Goal: Transaction & Acquisition: Purchase product/service

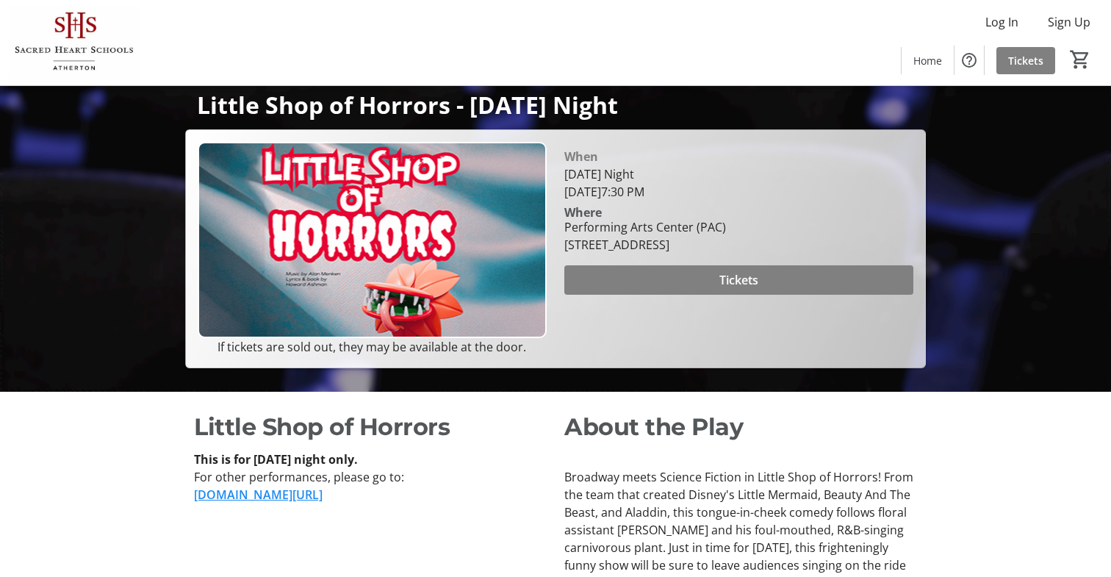
scroll to position [188, 0]
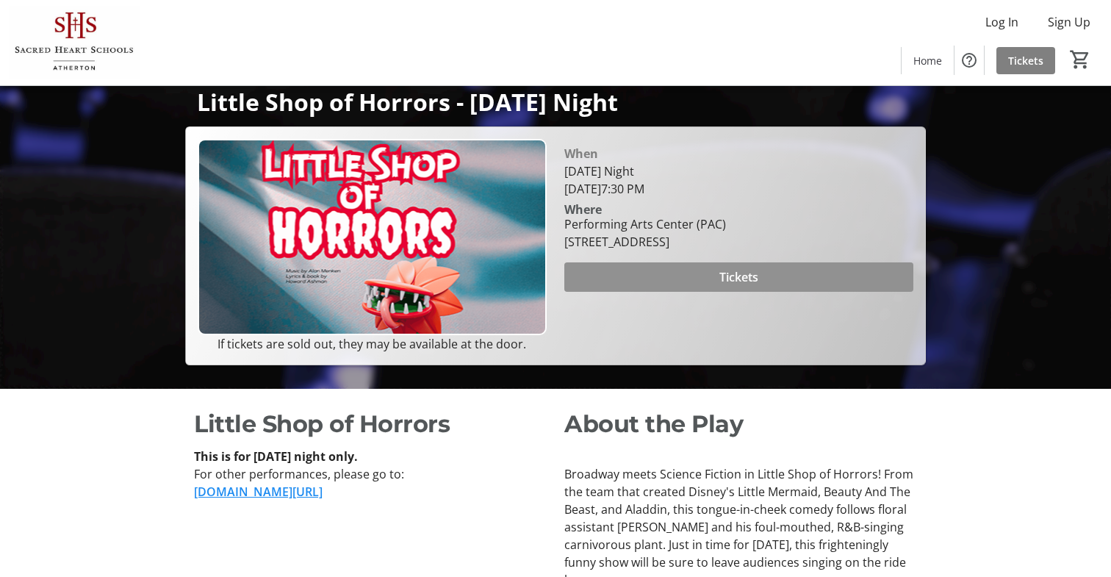
click at [714, 295] on span at bounding box center [738, 276] width 349 height 35
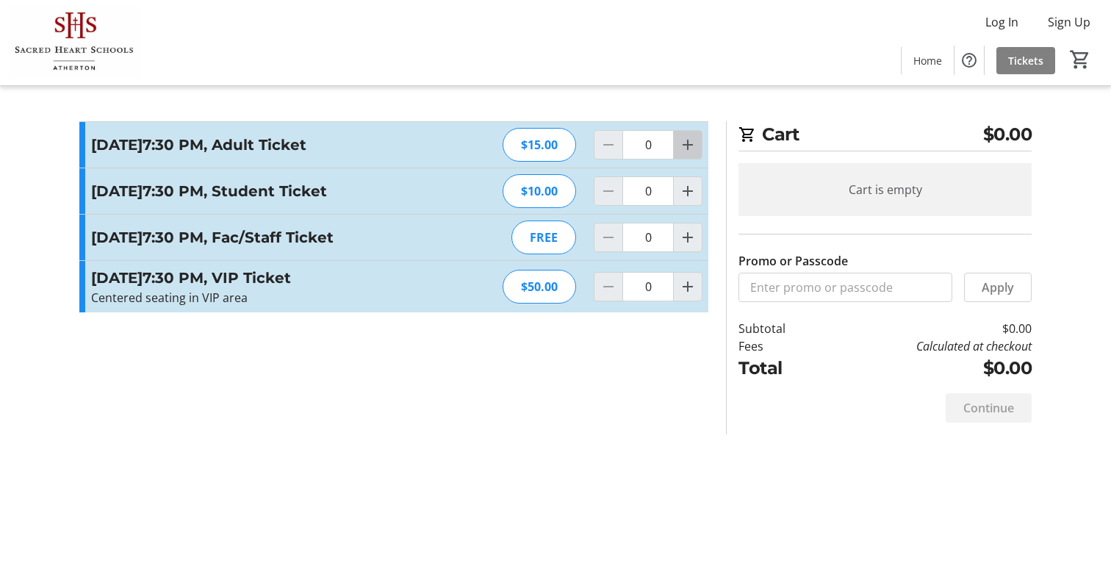
click at [691, 149] on mat-icon "Increment by one" at bounding box center [688, 145] width 18 height 18
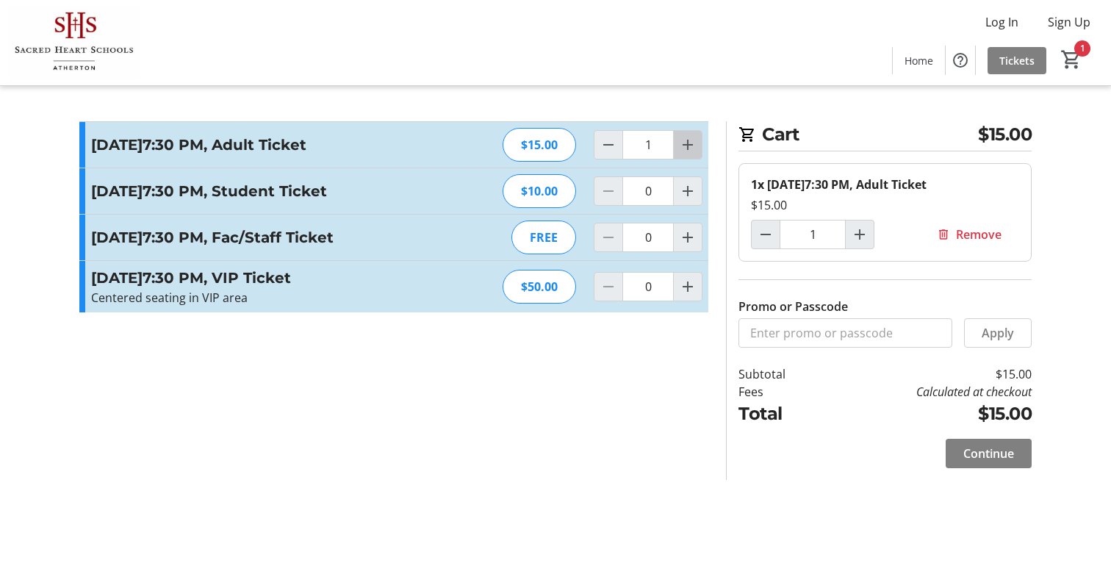
click at [689, 148] on mat-icon "Increment by one" at bounding box center [688, 145] width 18 height 18
type input "2"
click at [689, 143] on mat-icon "Increment by one" at bounding box center [688, 145] width 18 height 18
type input "3"
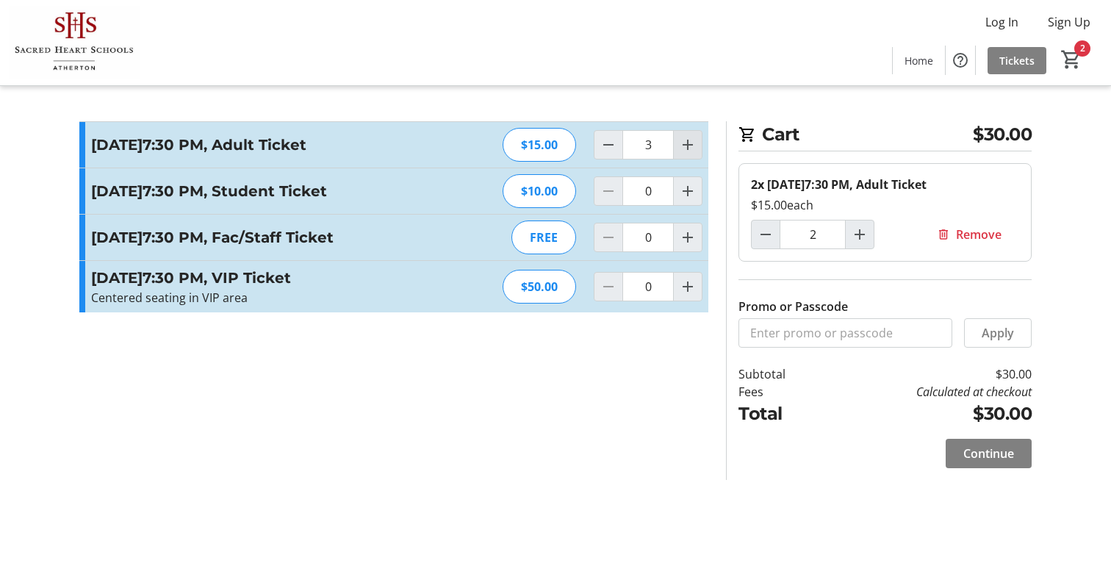
type input "3"
click at [689, 143] on mat-icon "Increment by one" at bounding box center [688, 145] width 18 height 18
type input "4"
click at [977, 456] on span "Continue" at bounding box center [988, 454] width 51 height 18
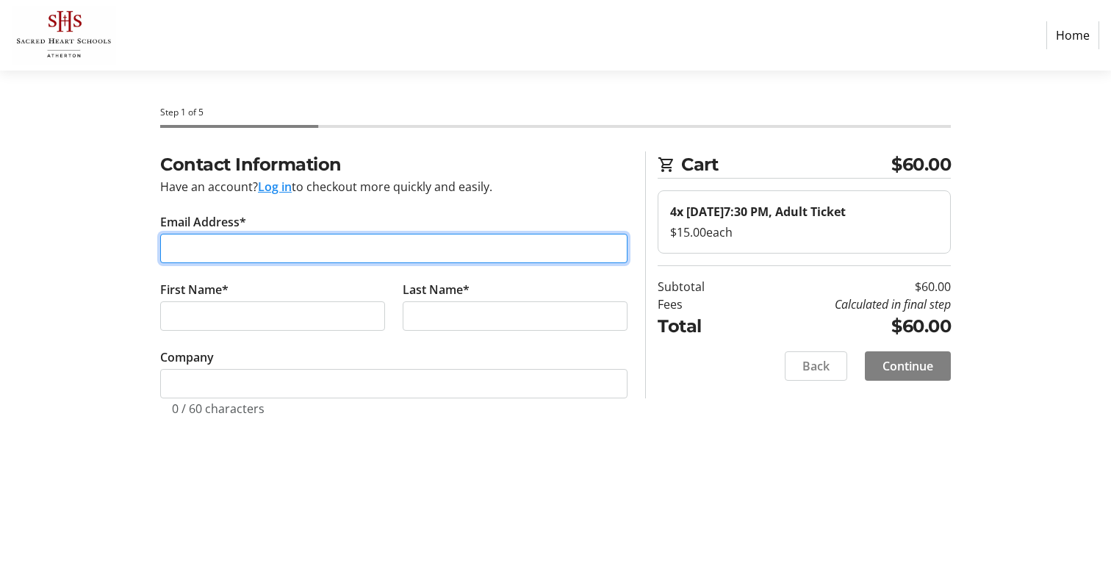
click at [420, 252] on input "Email Address*" at bounding box center [393, 248] width 467 height 29
type input "[PERSON_NAME][EMAIL_ADDRESS][DOMAIN_NAME]"
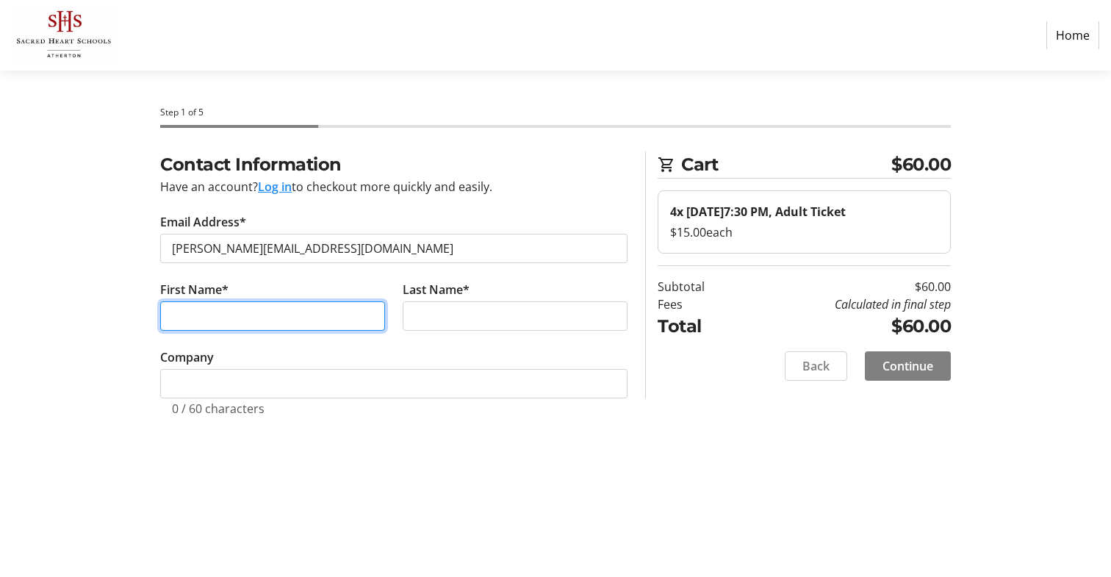
type input "[PERSON_NAME]"
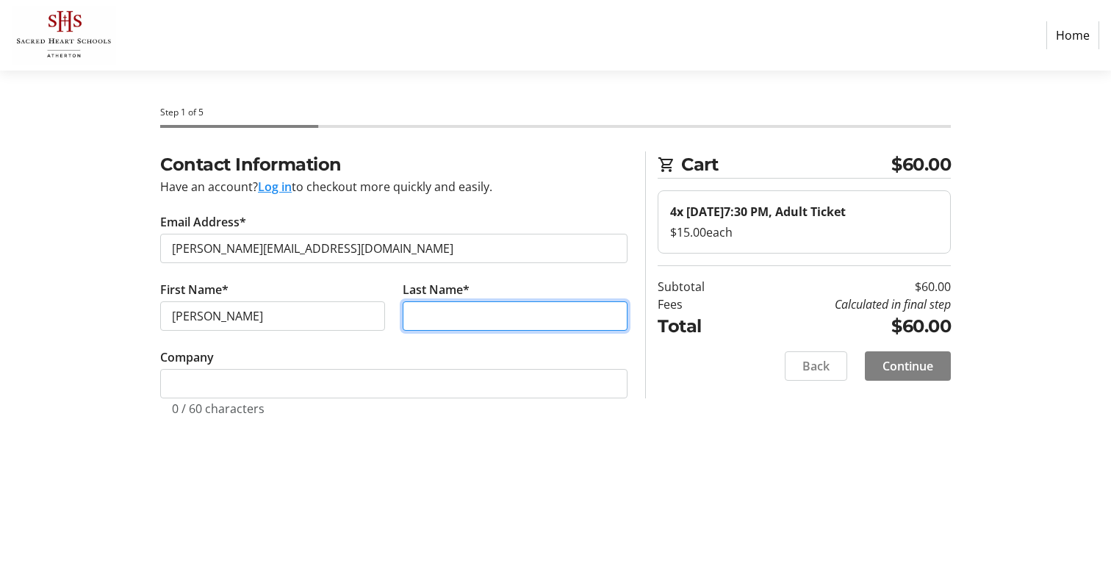
type input "Mazumdar"
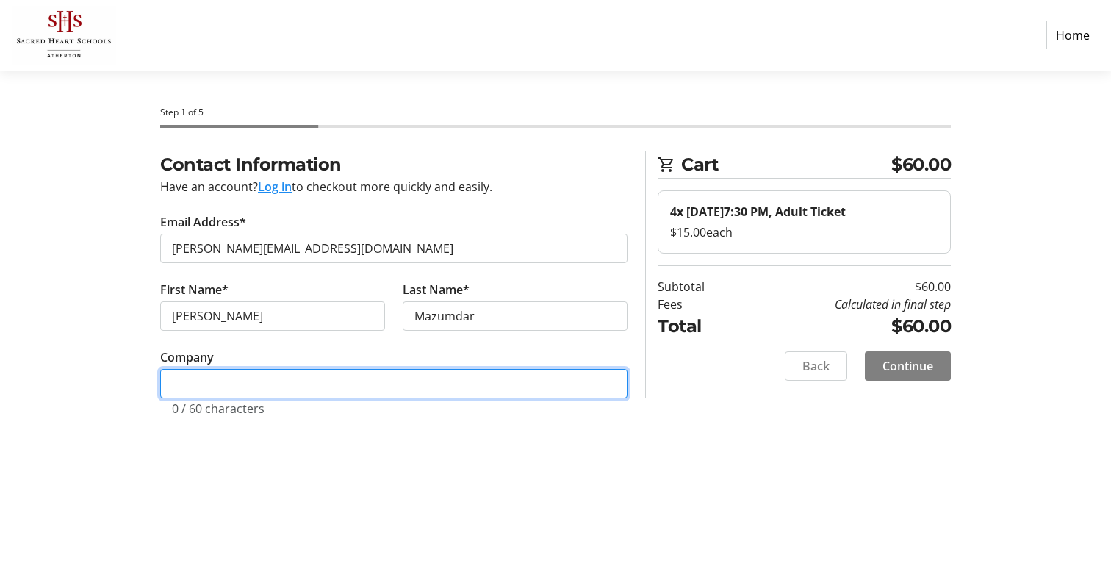
click at [287, 392] on input "Company" at bounding box center [393, 383] width 467 height 29
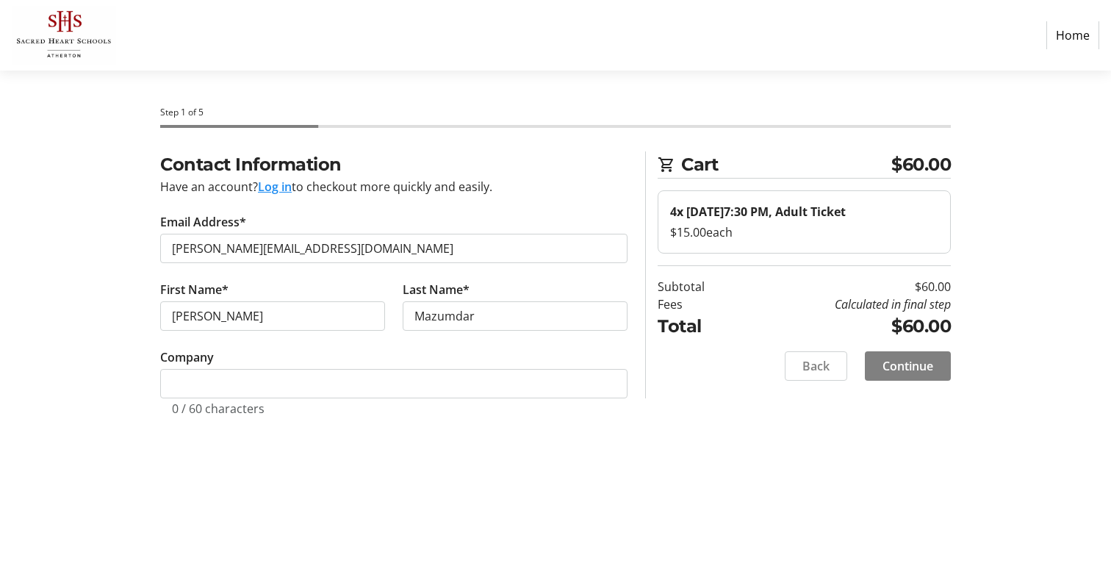
click at [488, 427] on tr-form-field "Company 0 / 60 characters" at bounding box center [393, 390] width 467 height 85
click at [927, 364] on span "Continue" at bounding box center [908, 366] width 51 height 18
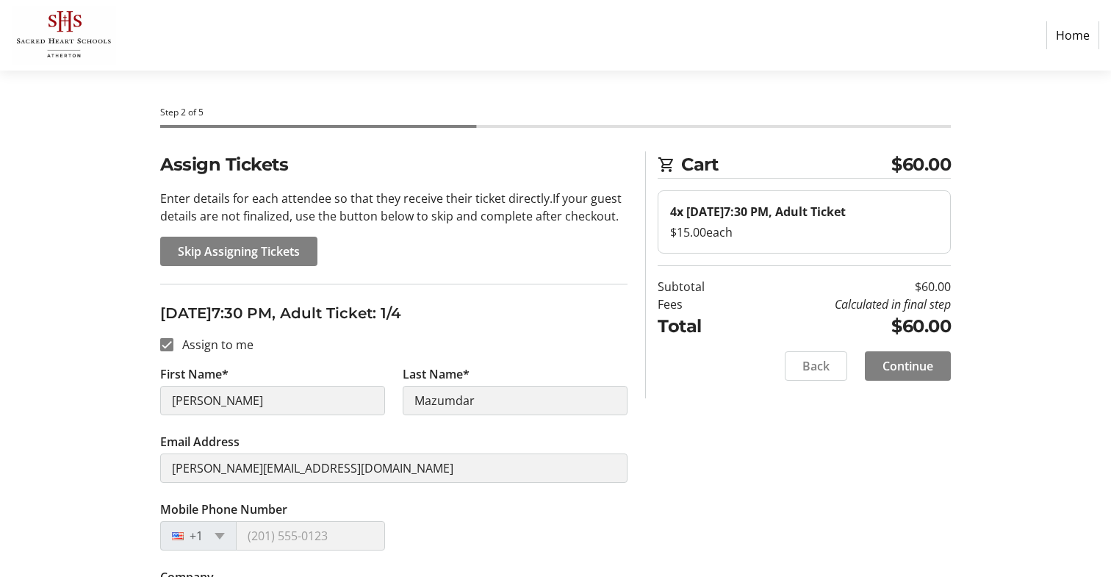
click at [272, 254] on span "Skip Assigning Tickets" at bounding box center [239, 252] width 122 height 18
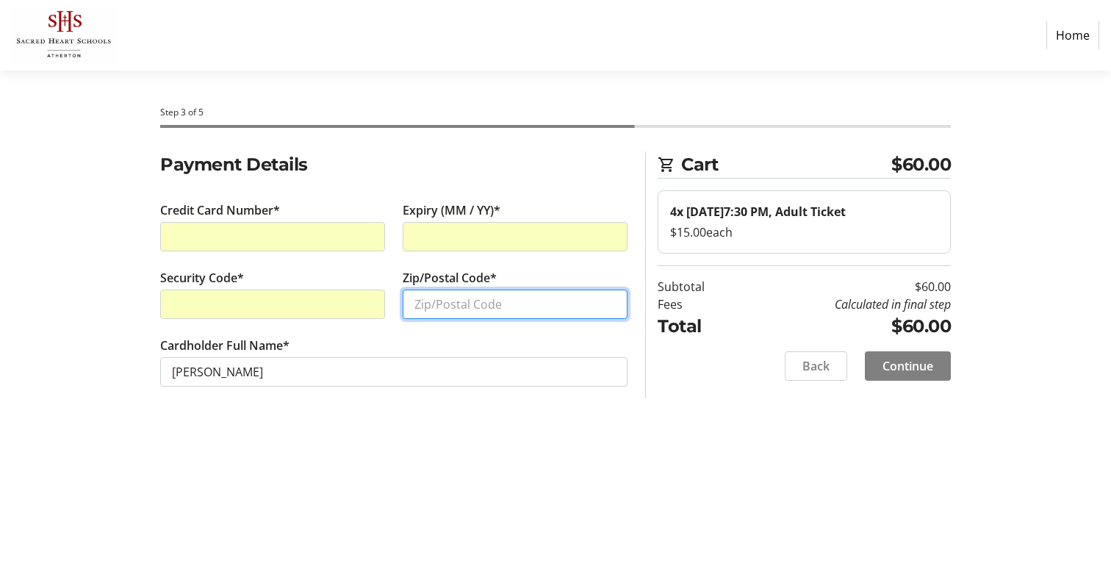
click at [489, 298] on input "Zip/Postal Code*" at bounding box center [515, 304] width 225 height 29
type input "94131"
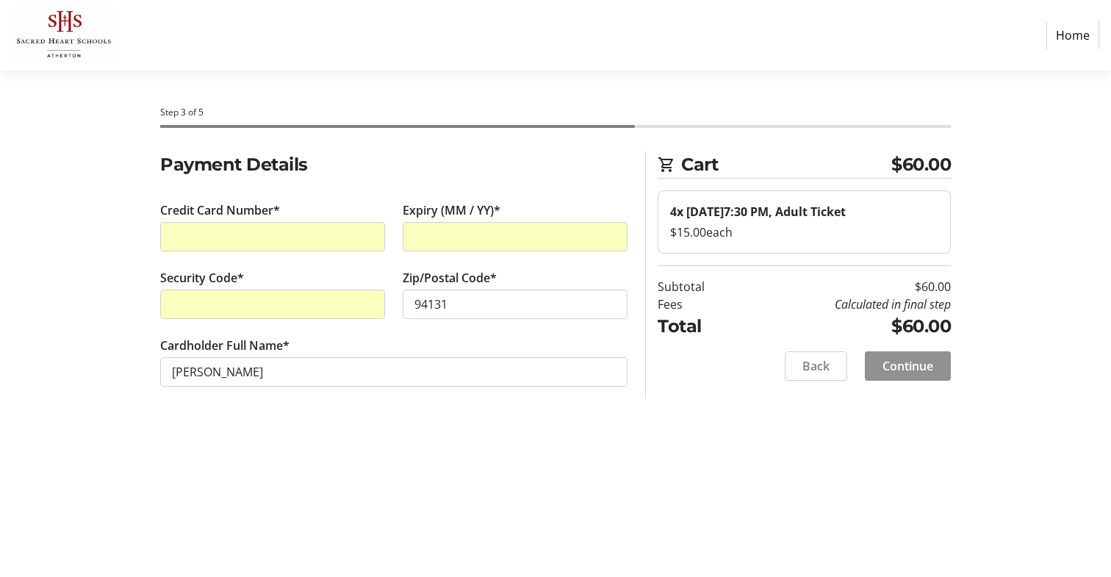
click at [939, 367] on span at bounding box center [908, 365] width 86 height 35
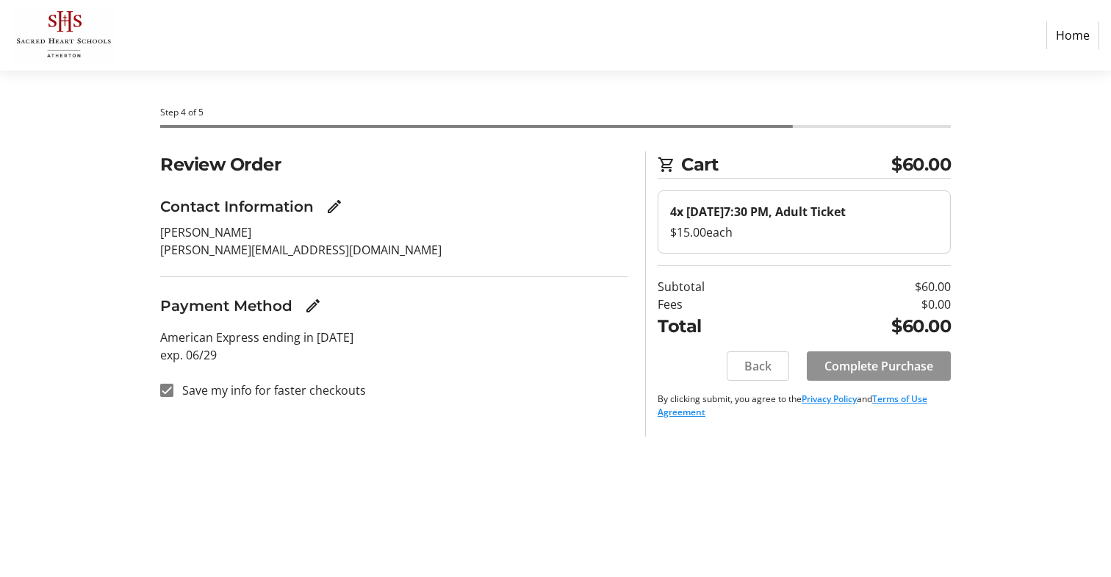
click at [889, 362] on span "Complete Purchase" at bounding box center [879, 366] width 109 height 18
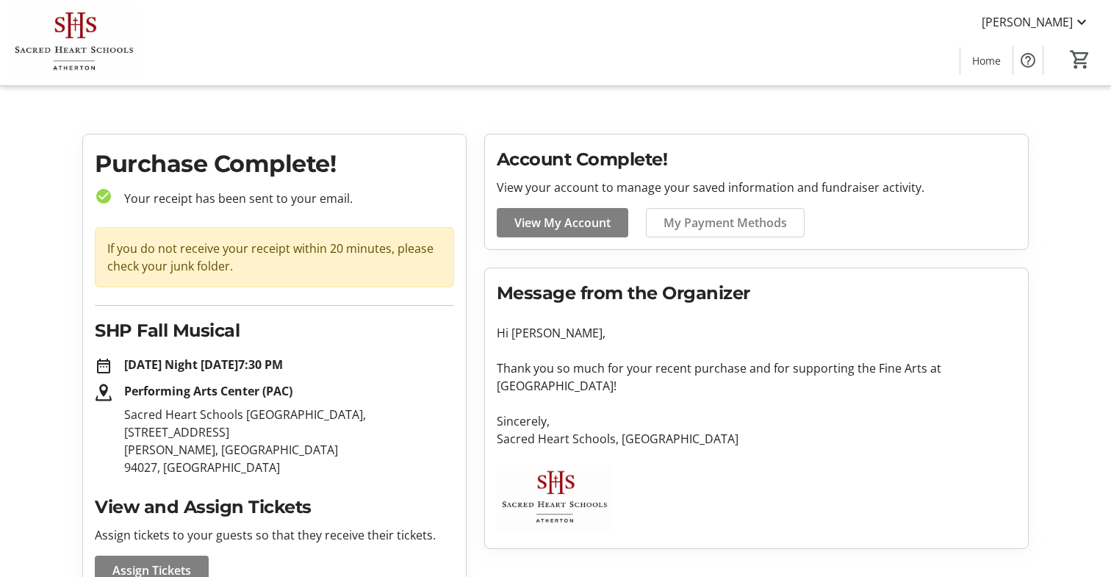
drag, startPoint x: 123, startPoint y: 367, endPoint x: 425, endPoint y: 356, distance: 302.2
click at [425, 356] on p "[DATE] Night [DATE]7:30 PM" at bounding box center [289, 365] width 330 height 18
copy strong "[DATE] Night [DATE]7:30 PM"
click at [259, 461] on div "Purchase Complete! check_circle Your receipt has been sent to your email. If yo…" at bounding box center [274, 482] width 383 height 696
